Goal: Check status: Check status

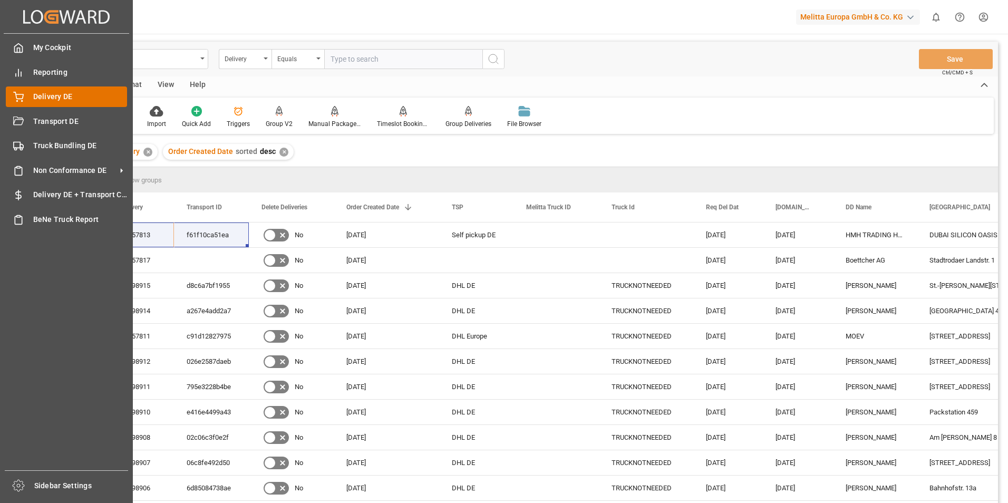
click at [42, 97] on span "Delivery DE" at bounding box center [80, 96] width 94 height 11
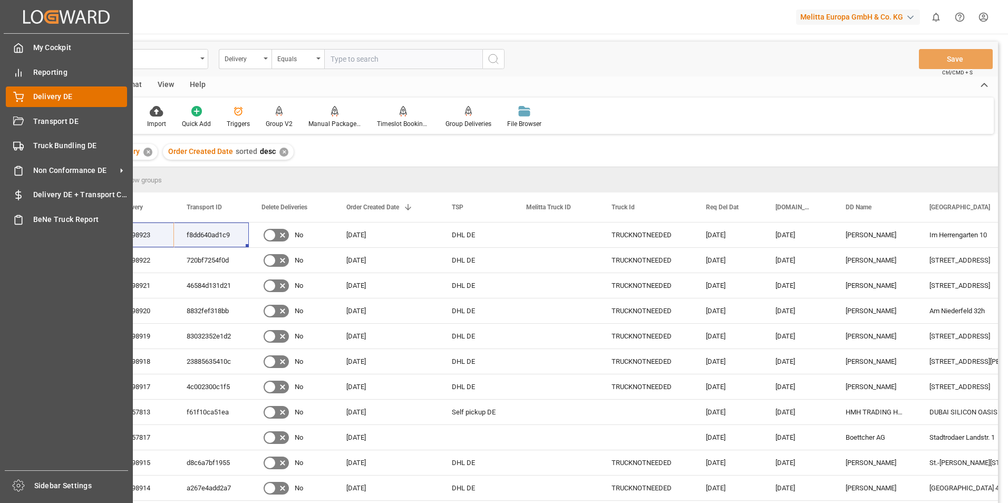
click at [59, 96] on span "Delivery DE" at bounding box center [80, 96] width 94 height 11
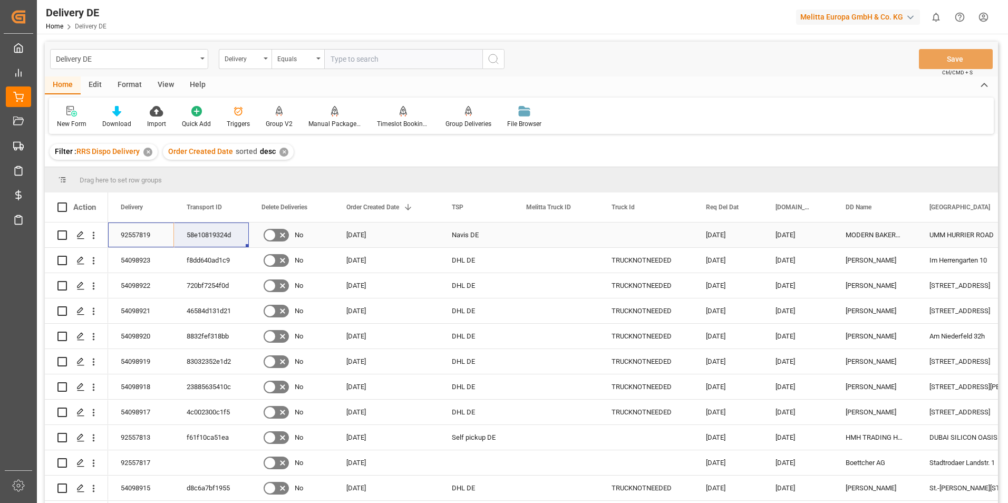
drag, startPoint x: 220, startPoint y: 221, endPoint x: 222, endPoint y: 242, distance: 21.7
